Goal: Transaction & Acquisition: Purchase product/service

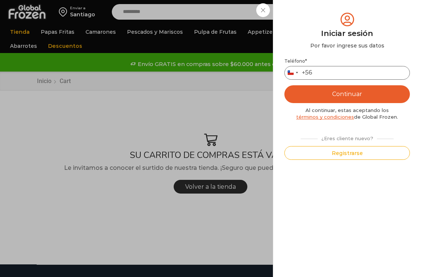
click at [336, 75] on input "Teléfono *" at bounding box center [347, 73] width 126 height 14
type input "*********"
click at [284, 85] on button "Continuar" at bounding box center [347, 94] width 126 height 18
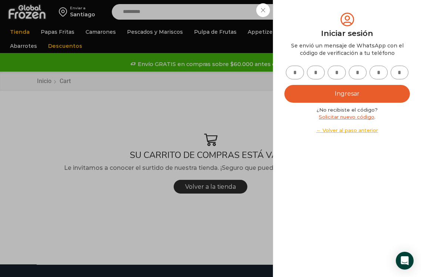
click at [298, 77] on input "text" at bounding box center [295, 73] width 18 height 14
type input "*"
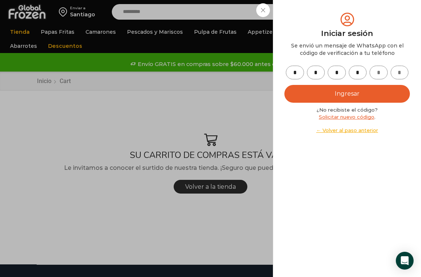
type input "*"
click at [284, 85] on button "Ingresar" at bounding box center [347, 94] width 126 height 18
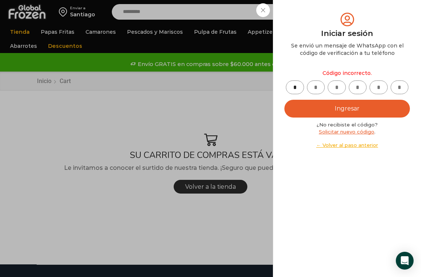
type input "*"
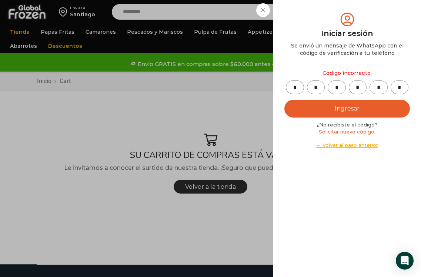
click at [284, 100] on button "Ingresar" at bounding box center [347, 109] width 126 height 18
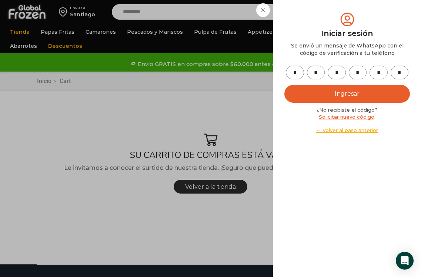
click at [339, 96] on button "Ingresar" at bounding box center [347, 94] width 126 height 18
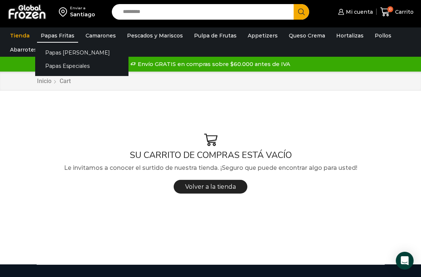
click at [59, 36] on link "Papas Fritas" at bounding box center [57, 36] width 41 height 14
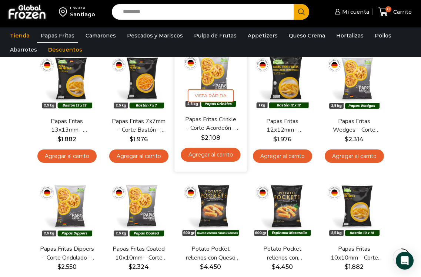
click at [212, 154] on link "Agregar al carrito" at bounding box center [211, 154] width 60 height 14
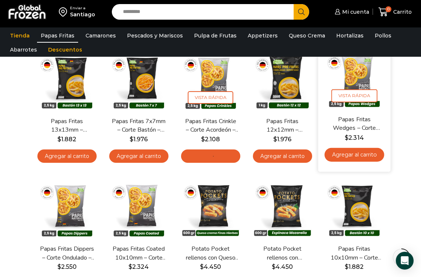
click at [360, 154] on link "Agregar al carrito" at bounding box center [354, 154] width 60 height 14
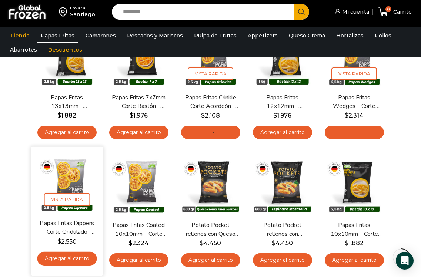
scroll to position [111, 0]
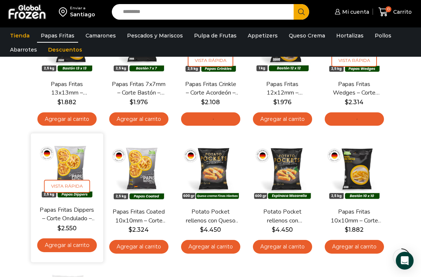
click at [54, 248] on link "Agregar al carrito" at bounding box center [67, 245] width 60 height 14
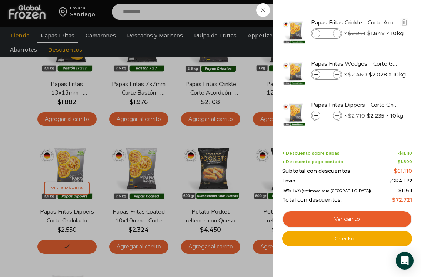
click at [335, 33] on icon at bounding box center [337, 33] width 4 height 4
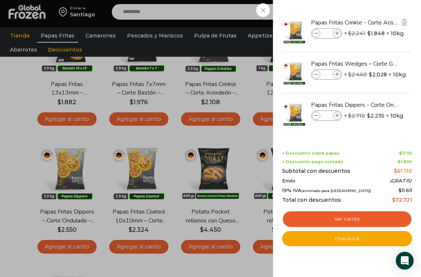
click at [335, 33] on icon at bounding box center [337, 33] width 4 height 4
click at [315, 32] on icon at bounding box center [316, 33] width 4 height 4
type input "*"
click at [335, 74] on icon at bounding box center [337, 75] width 4 height 4
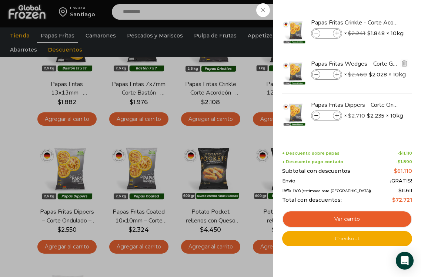
type input "*"
click at [339, 117] on icon at bounding box center [337, 116] width 4 height 4
type input "*"
click at [338, 74] on icon at bounding box center [337, 75] width 4 height 4
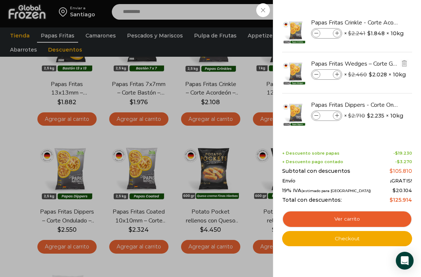
click at [338, 74] on icon at bounding box center [337, 75] width 4 height 4
type input "*"
click at [336, 32] on icon at bounding box center [337, 33] width 4 height 4
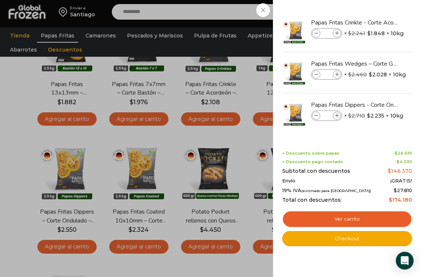
click at [336, 32] on icon at bounding box center [337, 33] width 4 height 4
type input "*"
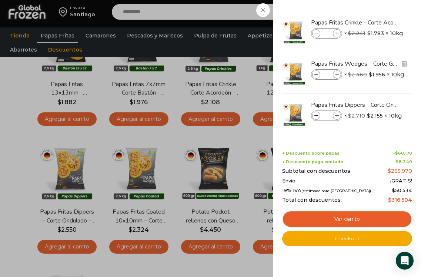
drag, startPoint x: 334, startPoint y: 72, endPoint x: 342, endPoint y: 83, distance: 13.3
click at [335, 72] on span at bounding box center [337, 74] width 8 height 8
type input "*"
click at [339, 118] on span at bounding box center [337, 115] width 8 height 8
type input "*"
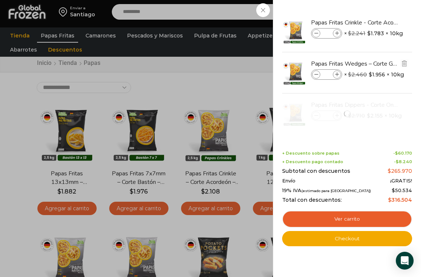
scroll to position [0, 0]
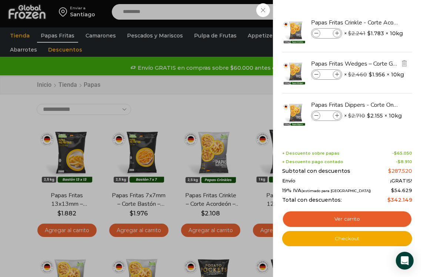
click at [335, 74] on icon at bounding box center [337, 75] width 4 height 4
type input "*"
click at [314, 34] on icon at bounding box center [316, 33] width 4 height 4
type input "*"
click at [338, 75] on icon at bounding box center [337, 75] width 4 height 4
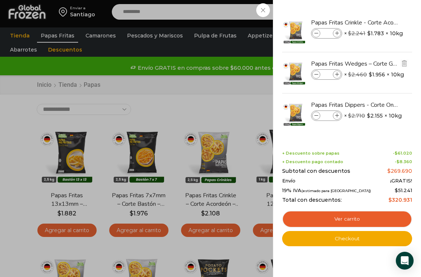
type input "*"
